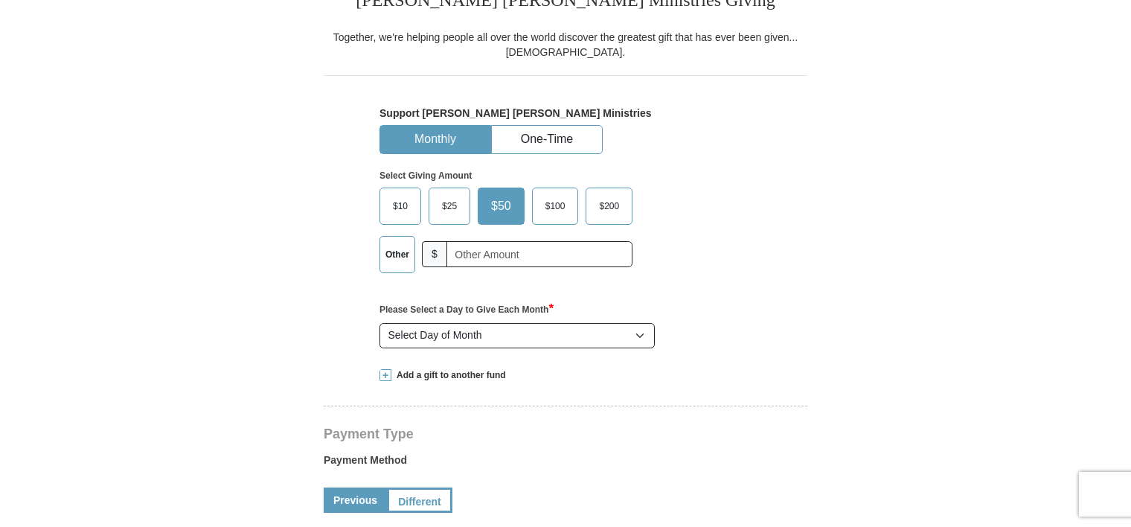
scroll to position [502, 0]
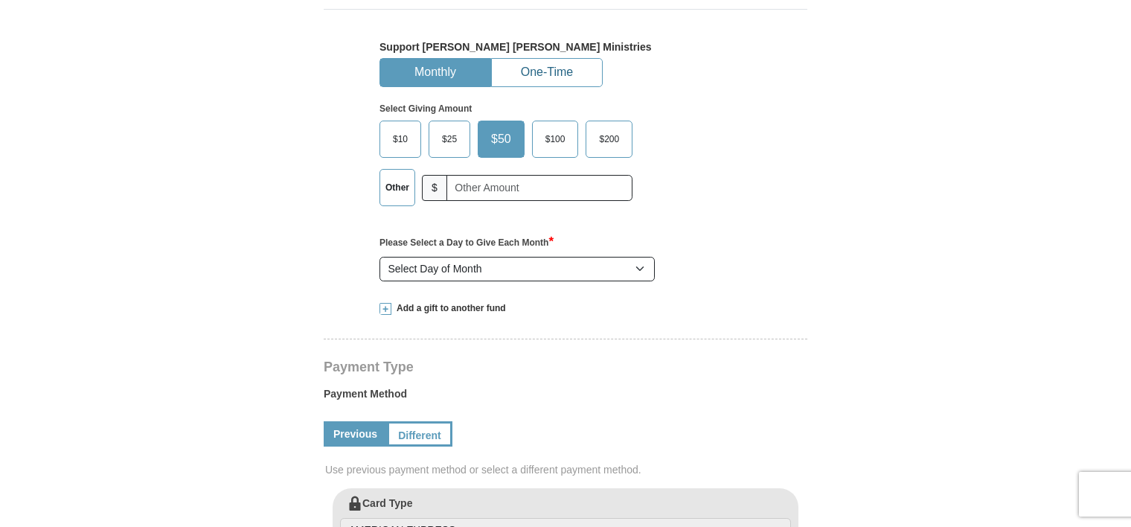
click at [545, 71] on button "One-Time" at bounding box center [547, 73] width 110 height 28
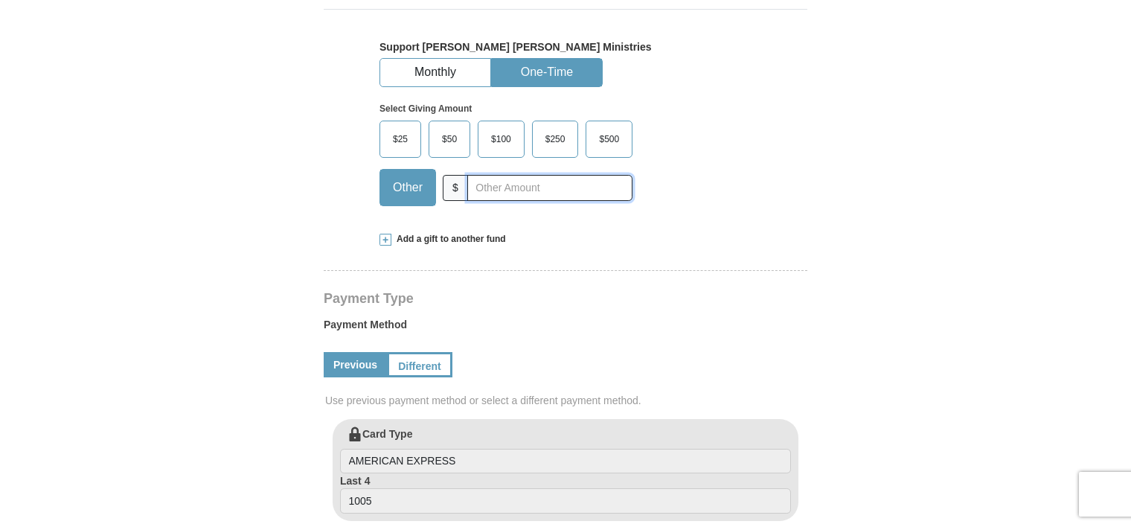
click at [487, 187] on input "text" at bounding box center [549, 188] width 165 height 26
type input "21000"
click at [966, 193] on form "[PERSON_NAME] [PERSON_NAME] Ministries Giving Together, we're helping people al…" at bounding box center [565, 424] width 848 height 1602
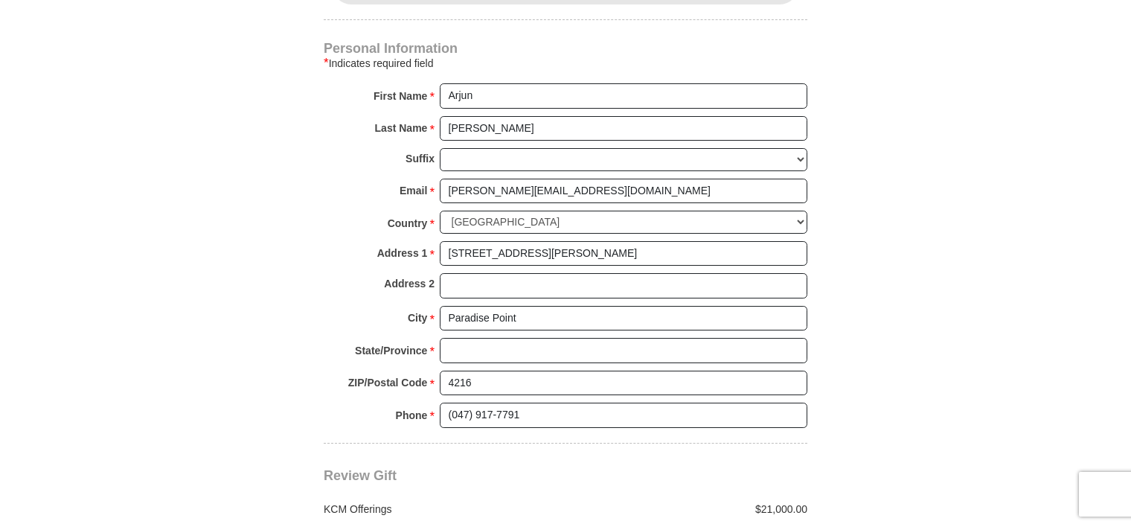
scroll to position [1022, 0]
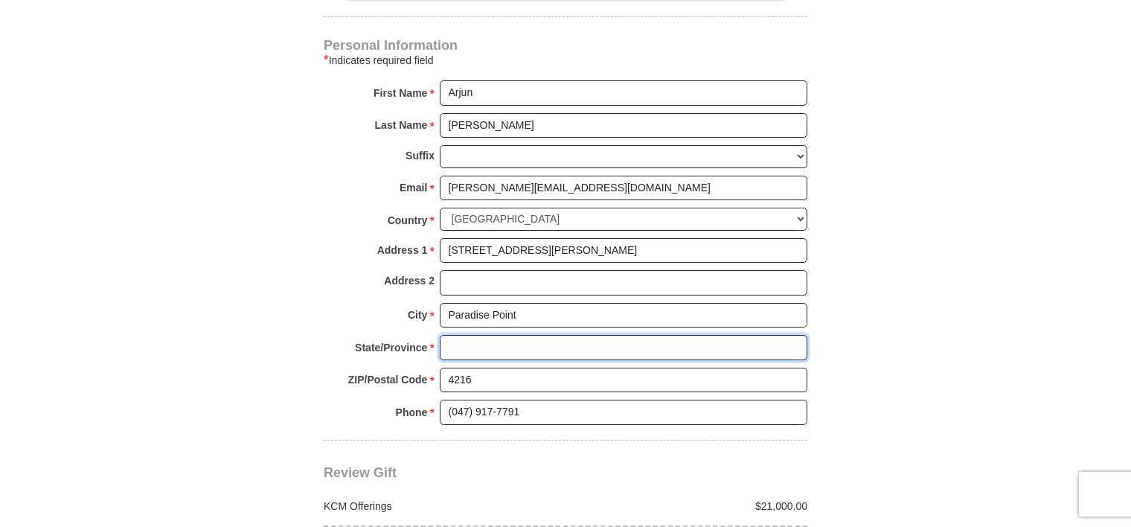
click at [530, 335] on input "State/Province *" at bounding box center [624, 347] width 368 height 25
type input "[GEOGRAPHIC_DATA]"
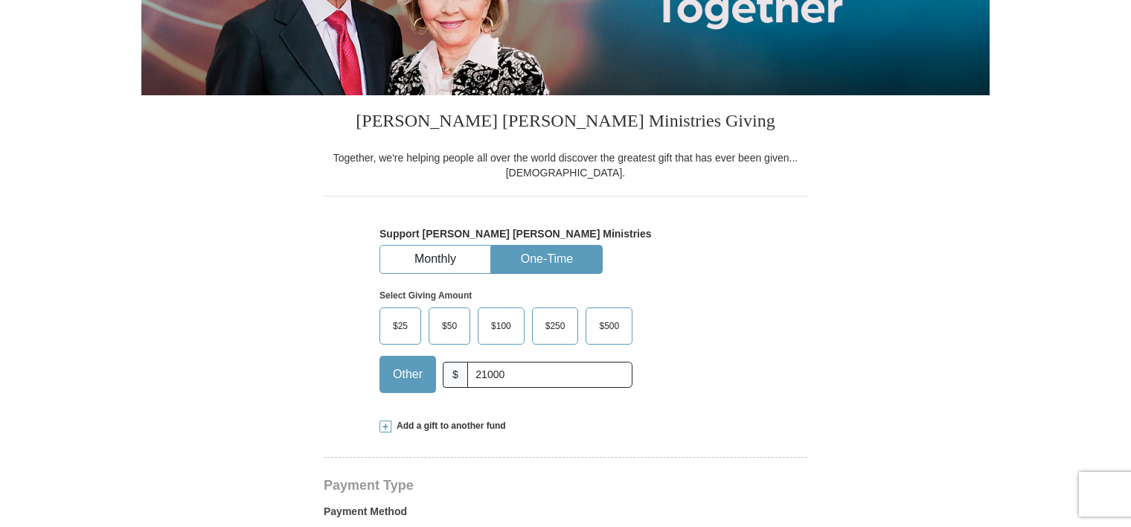
scroll to position [318, 0]
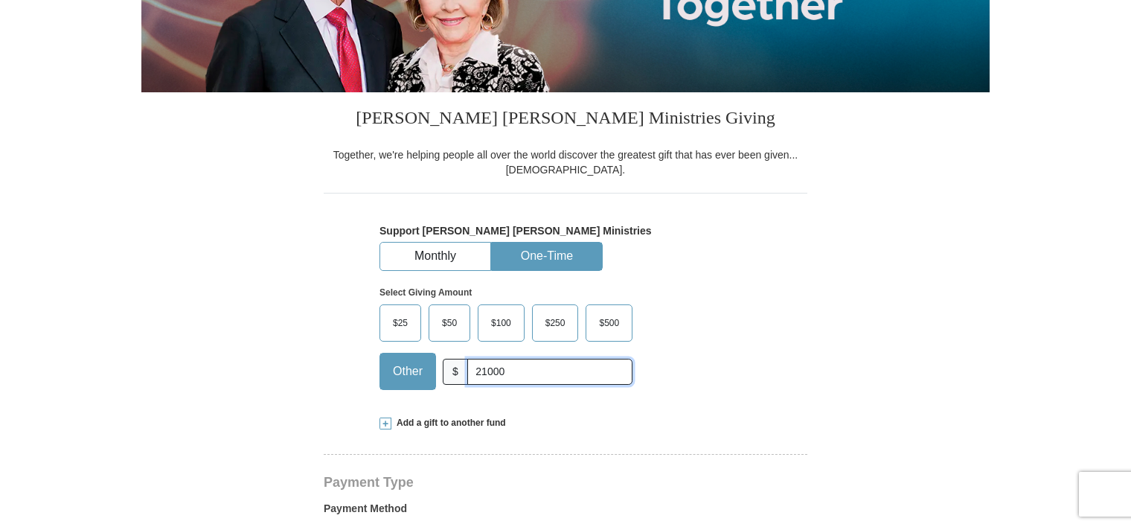
click at [493, 372] on input "21000" at bounding box center [549, 372] width 165 height 26
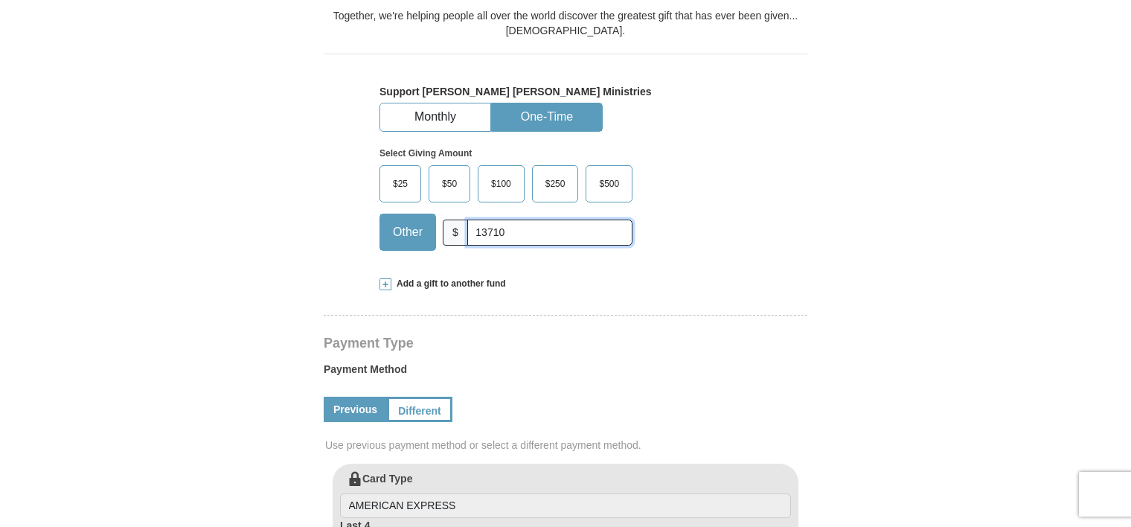
scroll to position [461, 0]
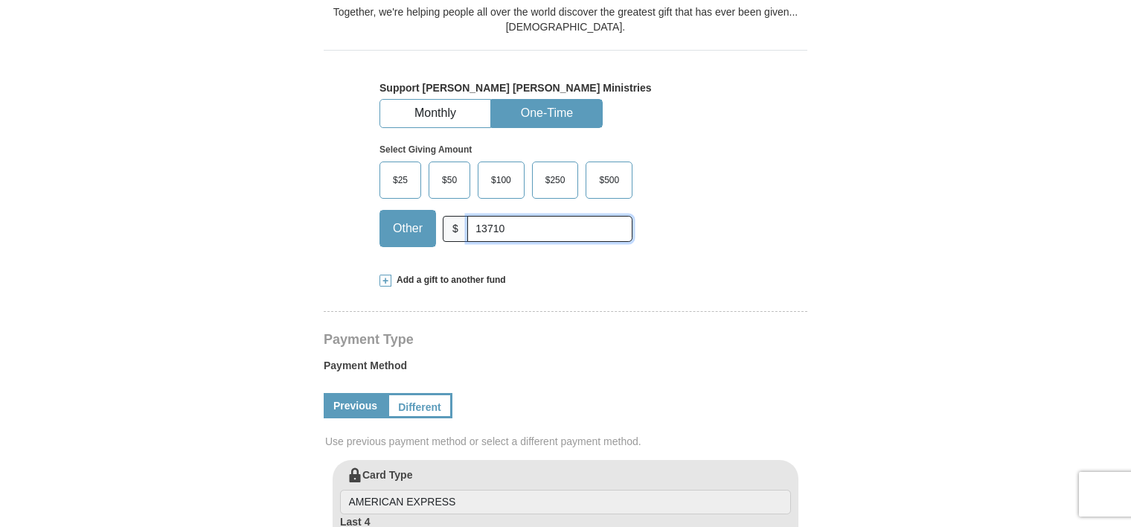
type input "13710"
click at [382, 280] on span at bounding box center [385, 281] width 12 height 12
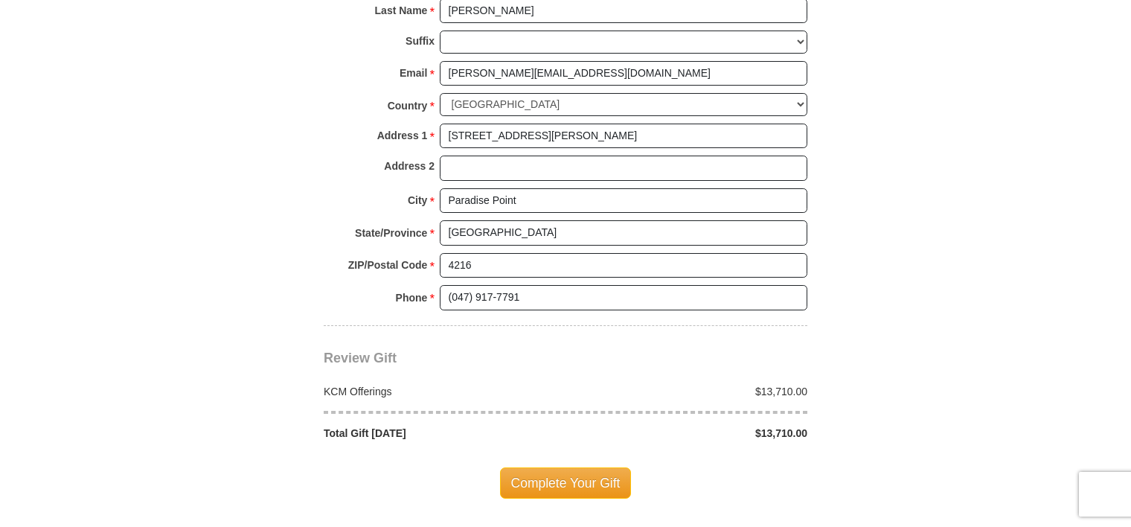
scroll to position [1420, 0]
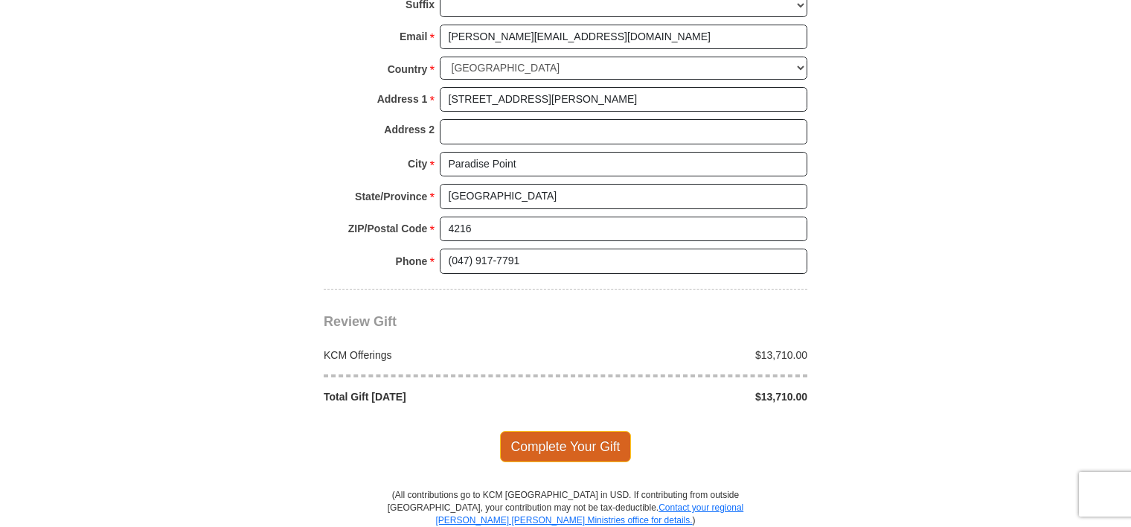
click at [594, 431] on span "Complete Your Gift" at bounding box center [566, 446] width 132 height 31
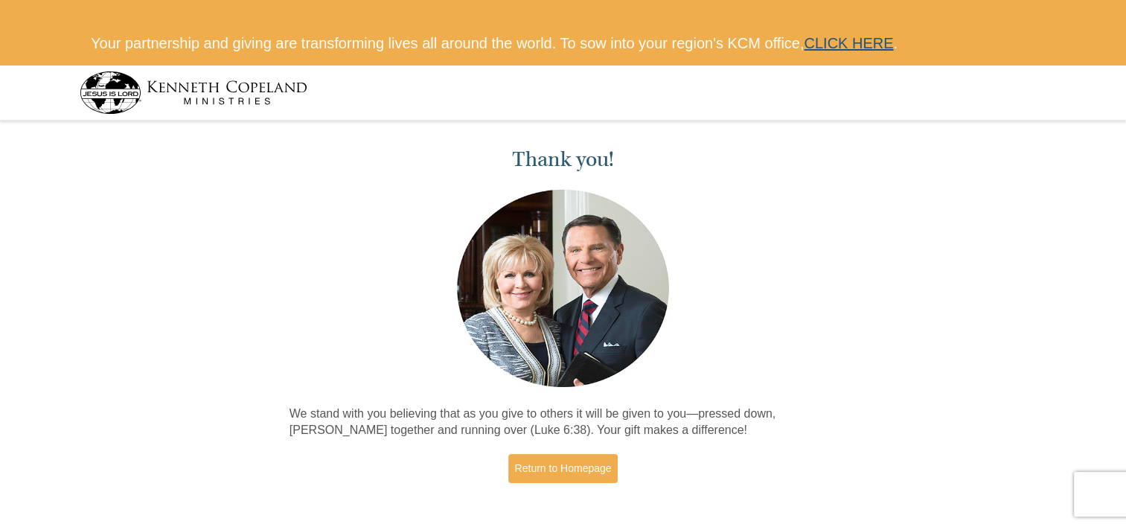
click at [851, 39] on link "CLICK HERE" at bounding box center [848, 43] width 89 height 16
